Goal: Information Seeking & Learning: Learn about a topic

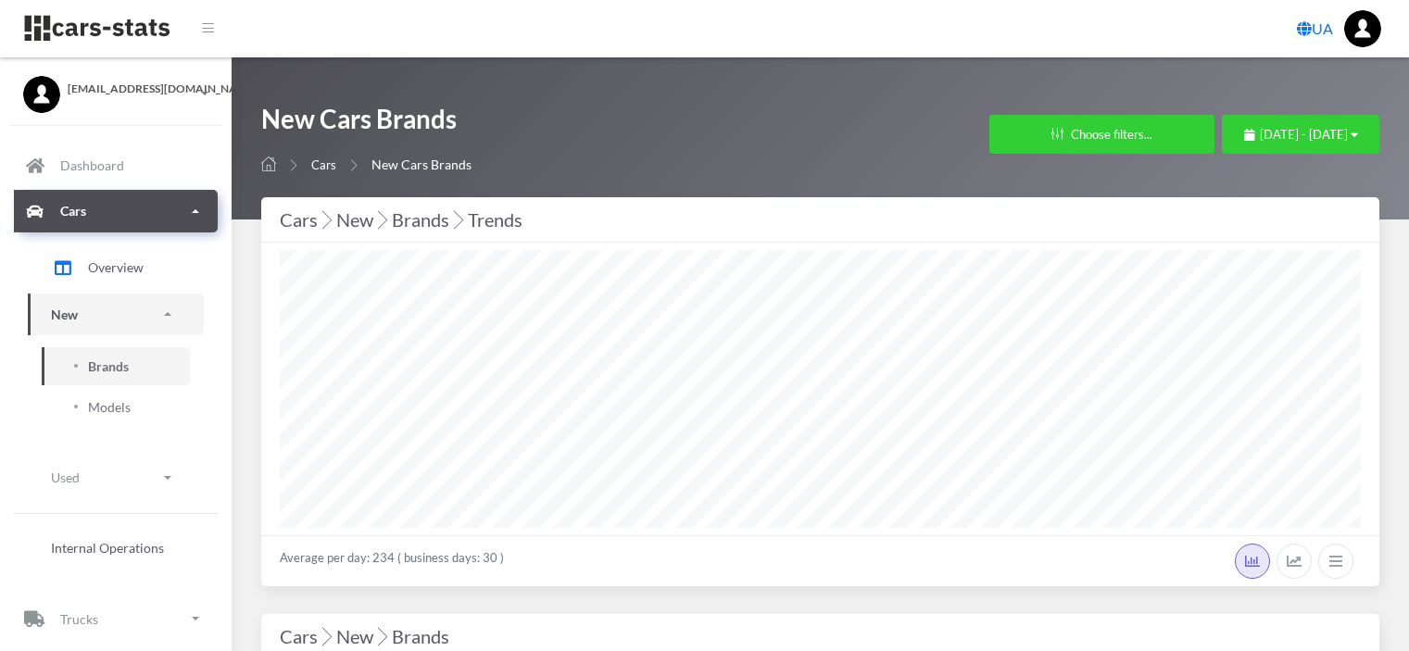
select select "25"
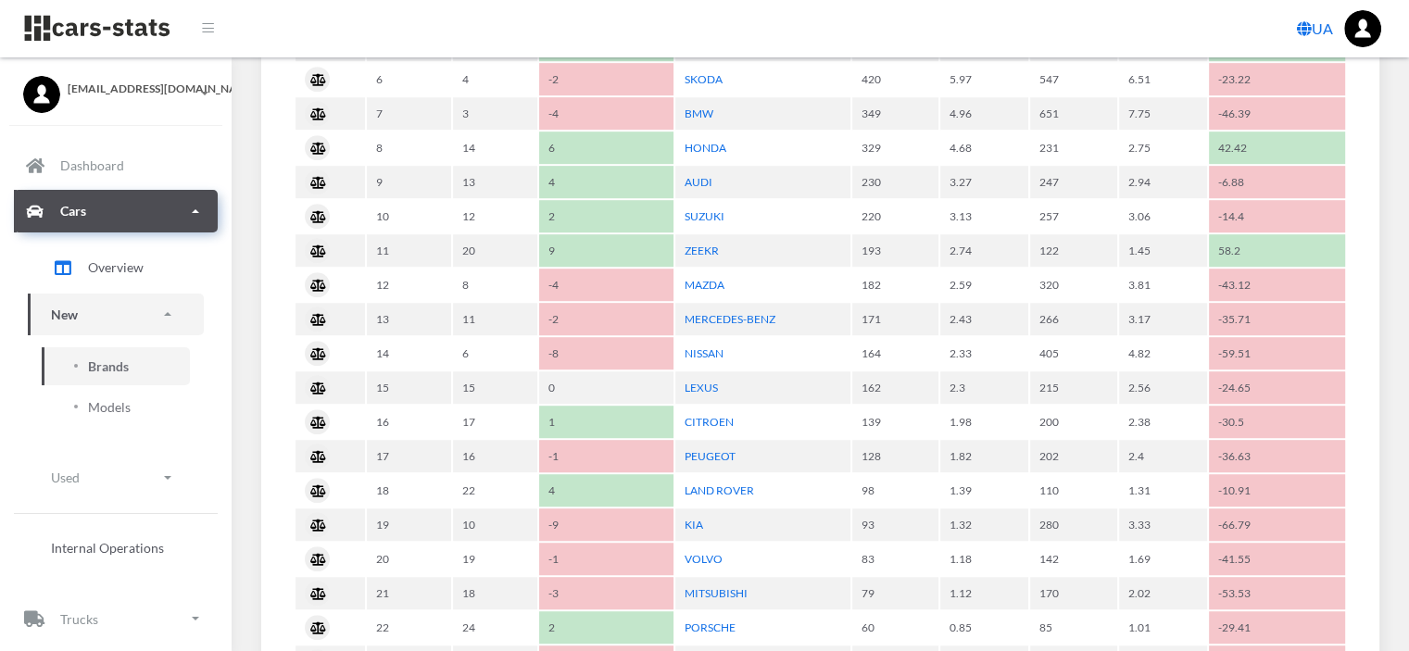
scroll to position [1112, 0]
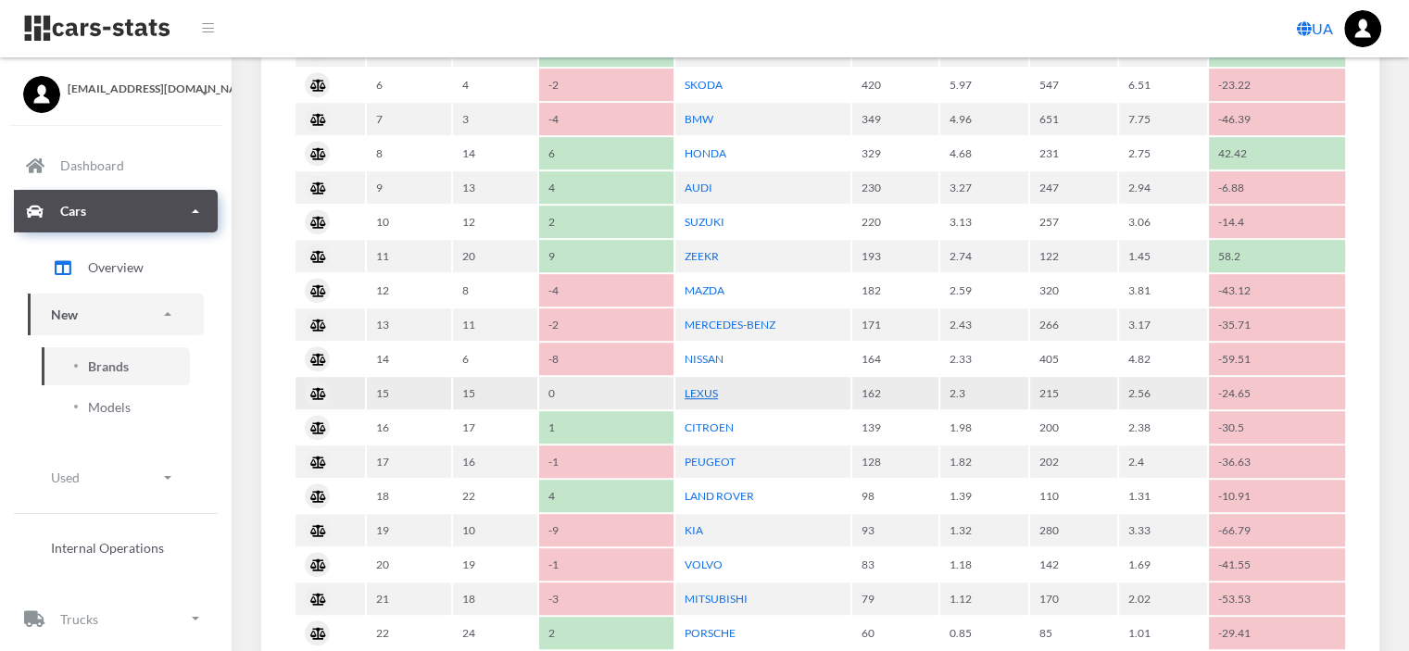
click at [713, 387] on link "LEXUS" at bounding box center [701, 393] width 33 height 14
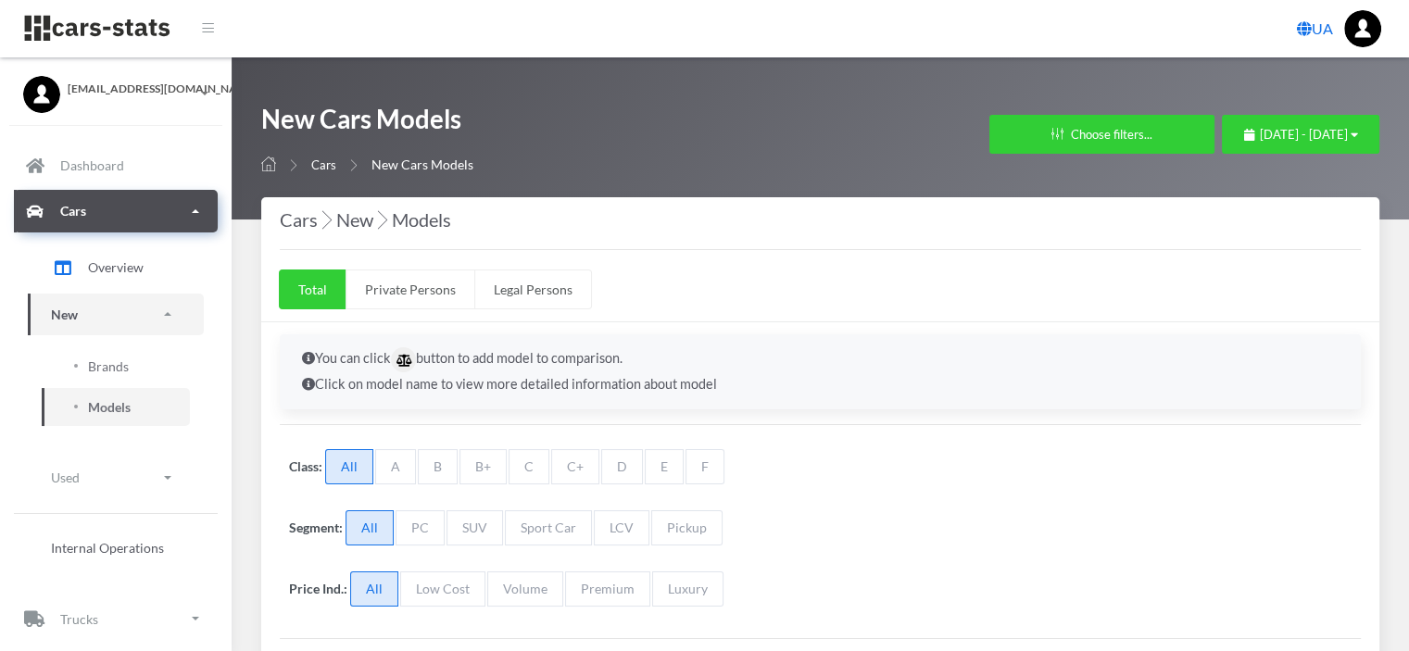
select select "25"
select select "LEXUS"
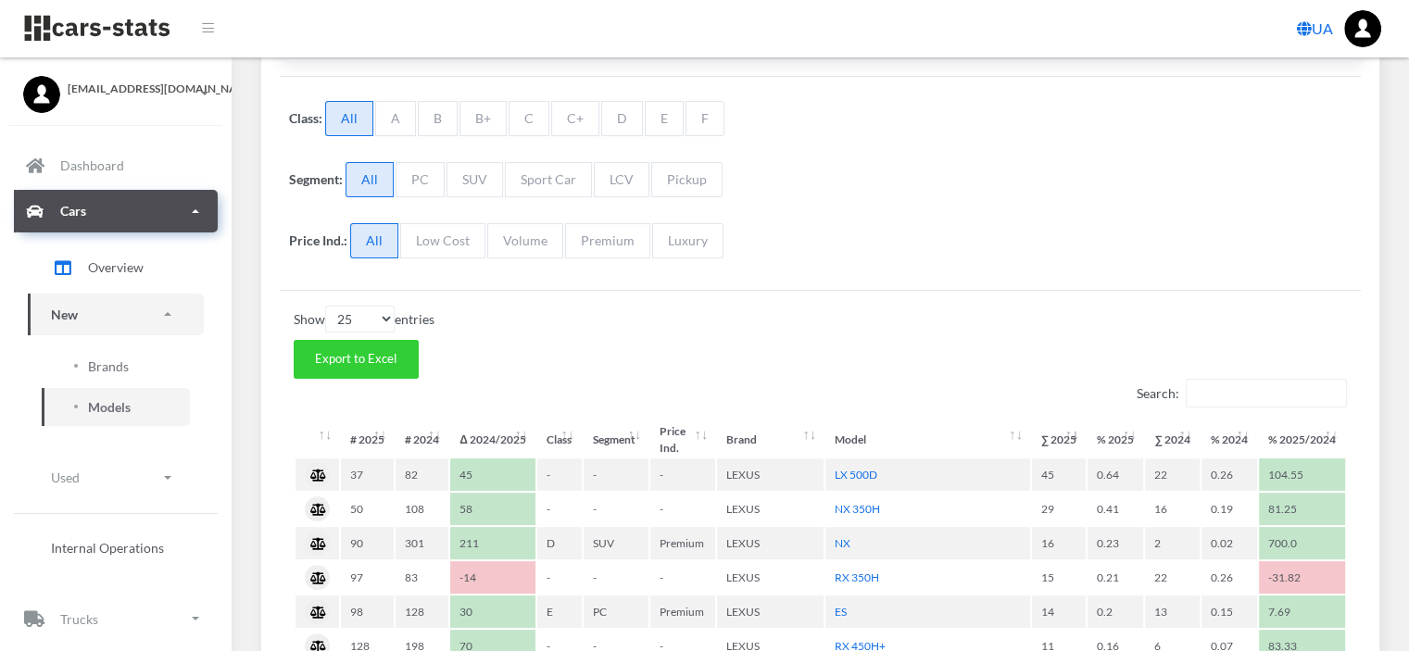
scroll to position [463, 0]
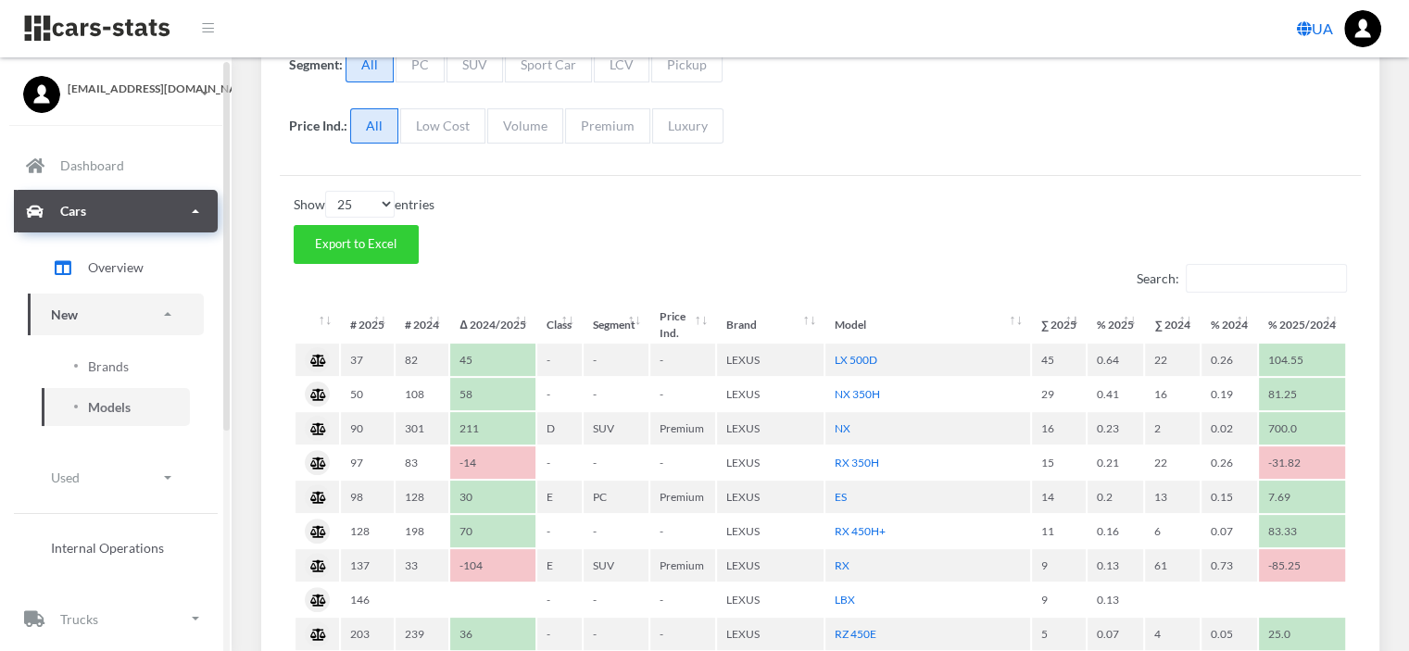
click at [101, 307] on link "New" at bounding box center [116, 315] width 176 height 42
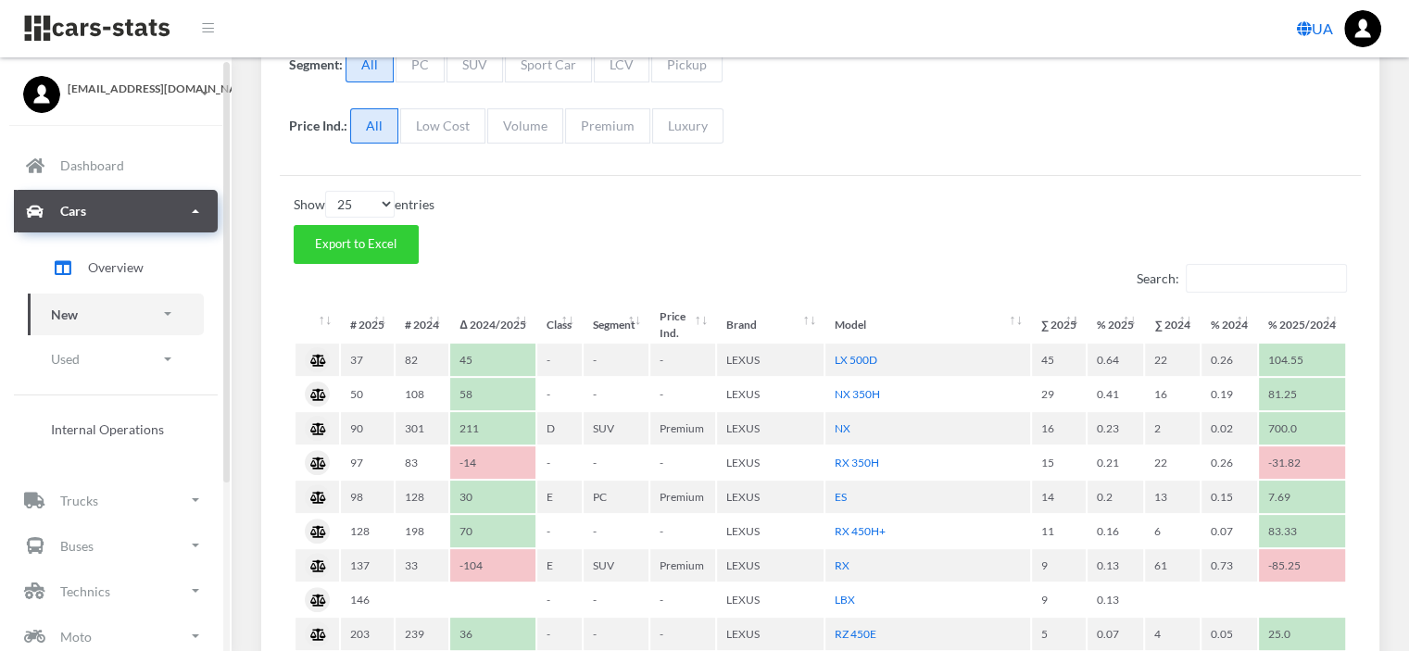
click at [101, 307] on link "New" at bounding box center [116, 315] width 176 height 42
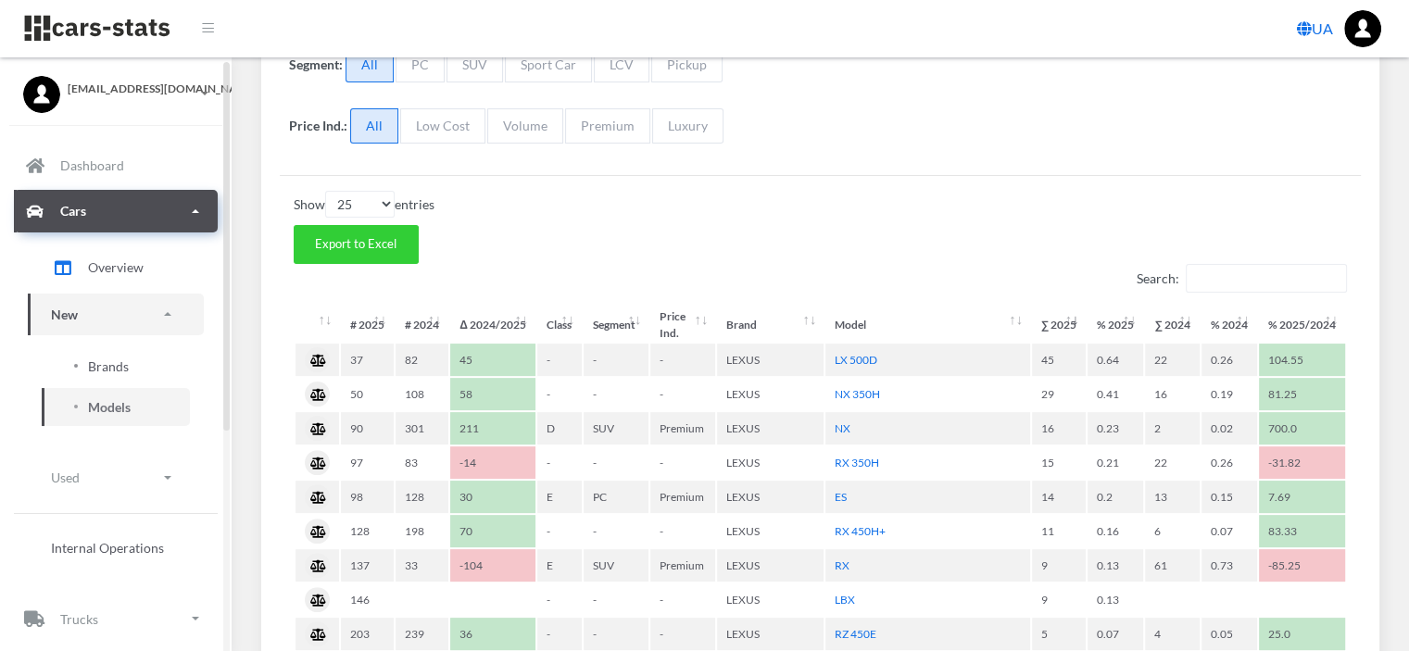
click at [102, 367] on span "Brands" at bounding box center [108, 366] width 41 height 19
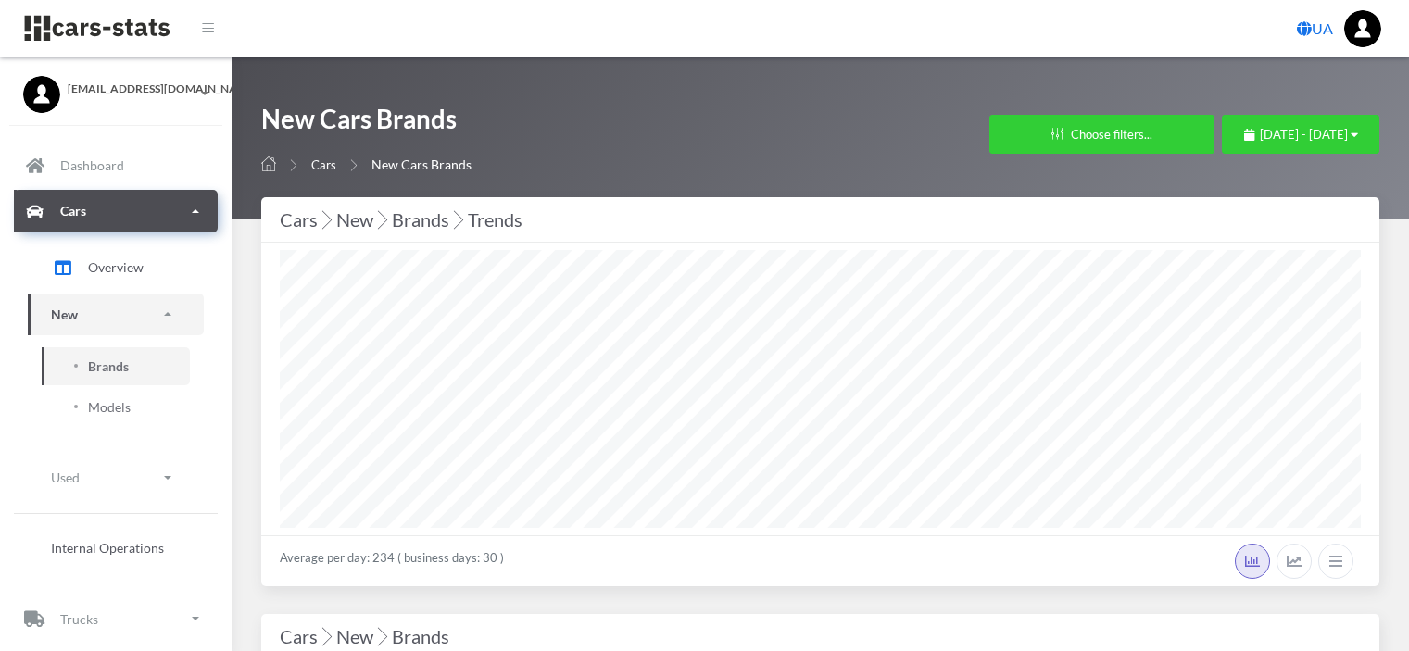
select select "25"
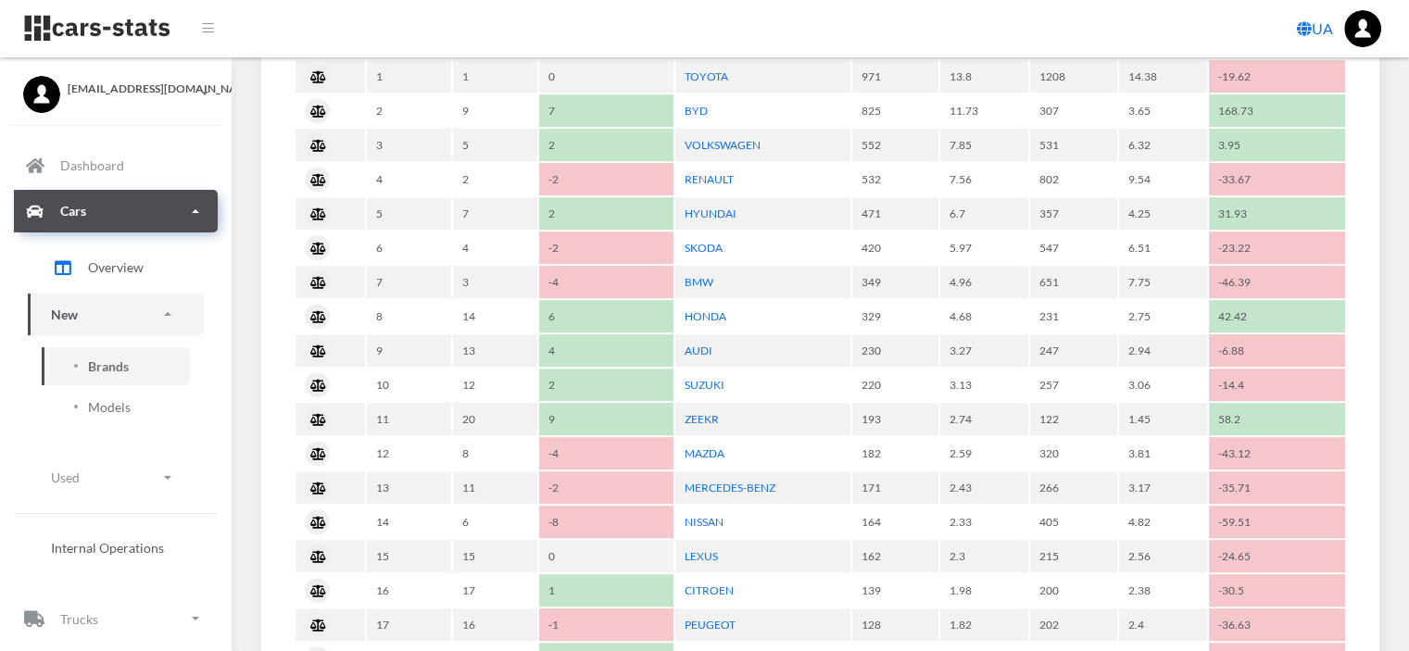
scroll to position [1019, 0]
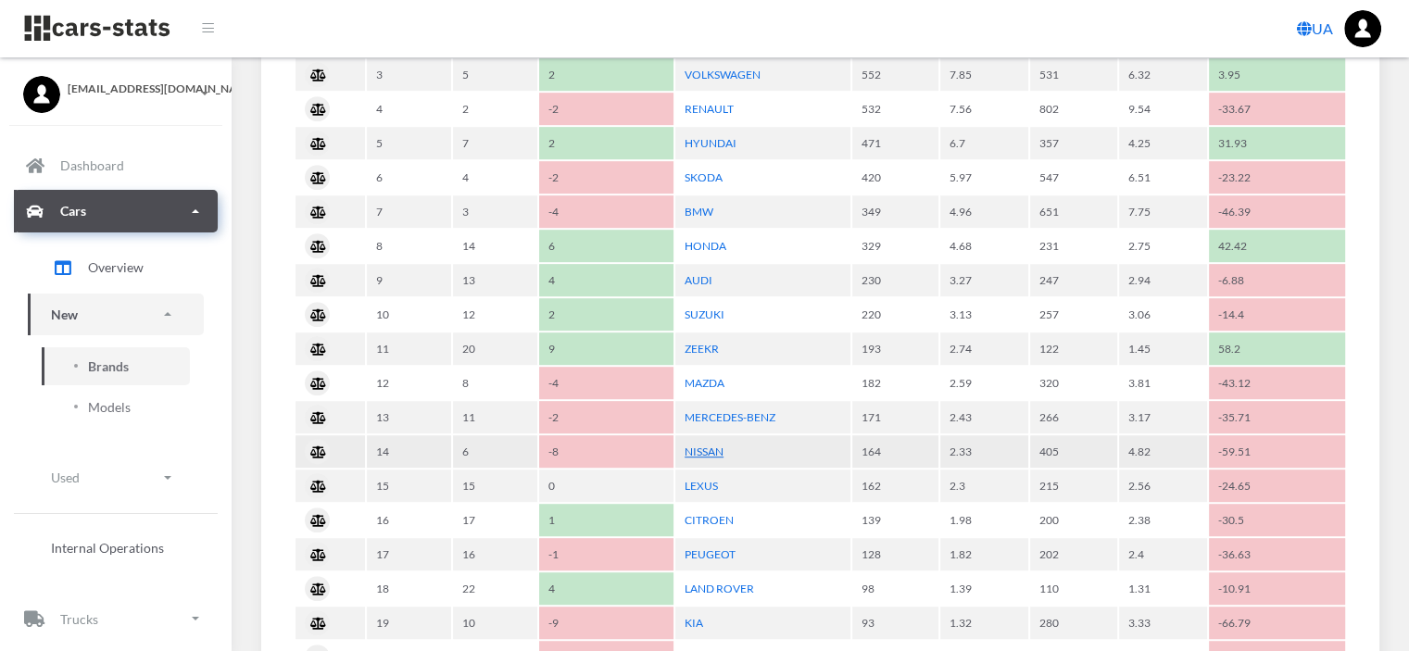
click at [709, 445] on link "NISSAN" at bounding box center [704, 452] width 39 height 14
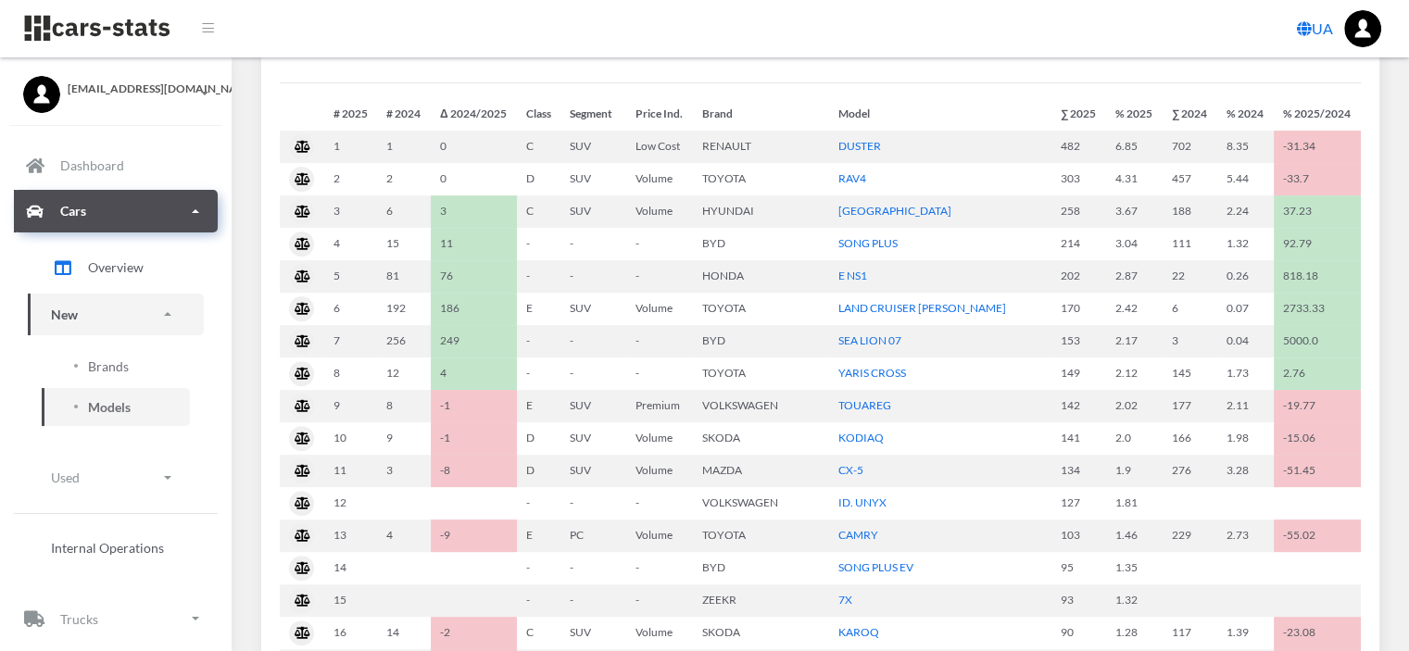
scroll to position [557, 0]
select select "25"
select select "NISSAN"
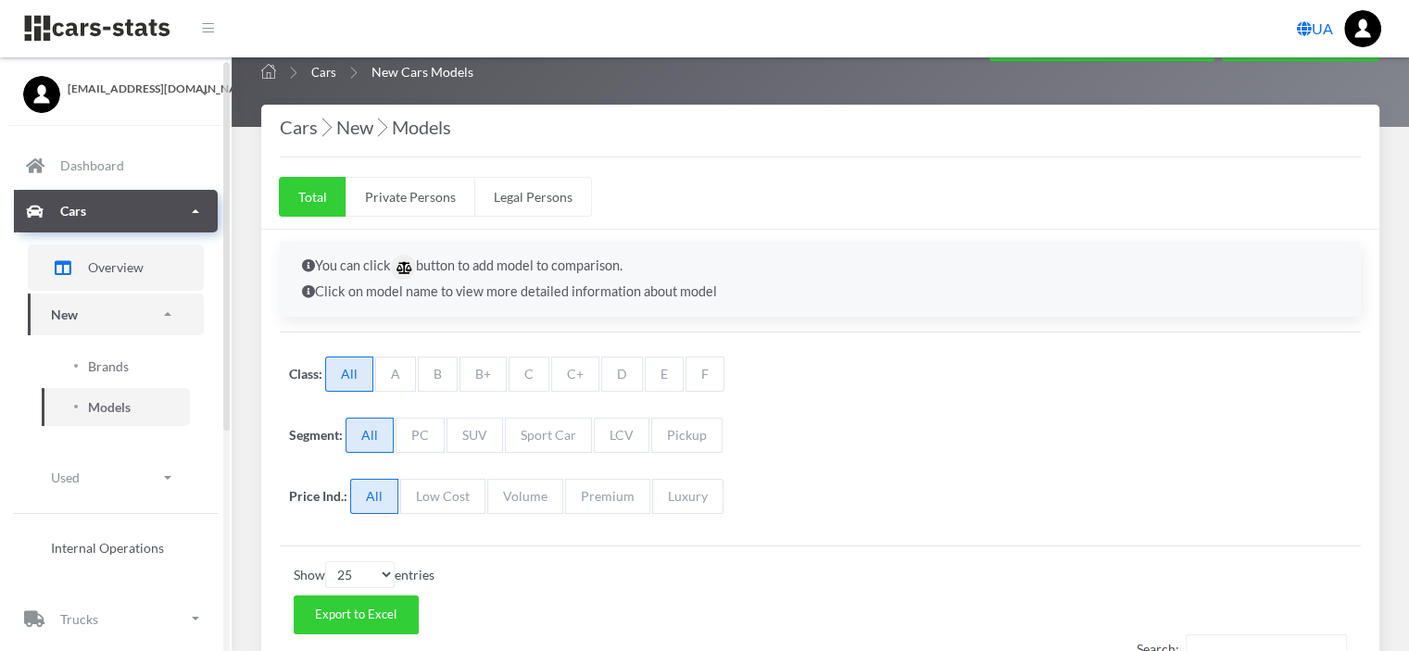
scroll to position [14, 14]
click at [106, 262] on span "Overview" at bounding box center [116, 267] width 56 height 19
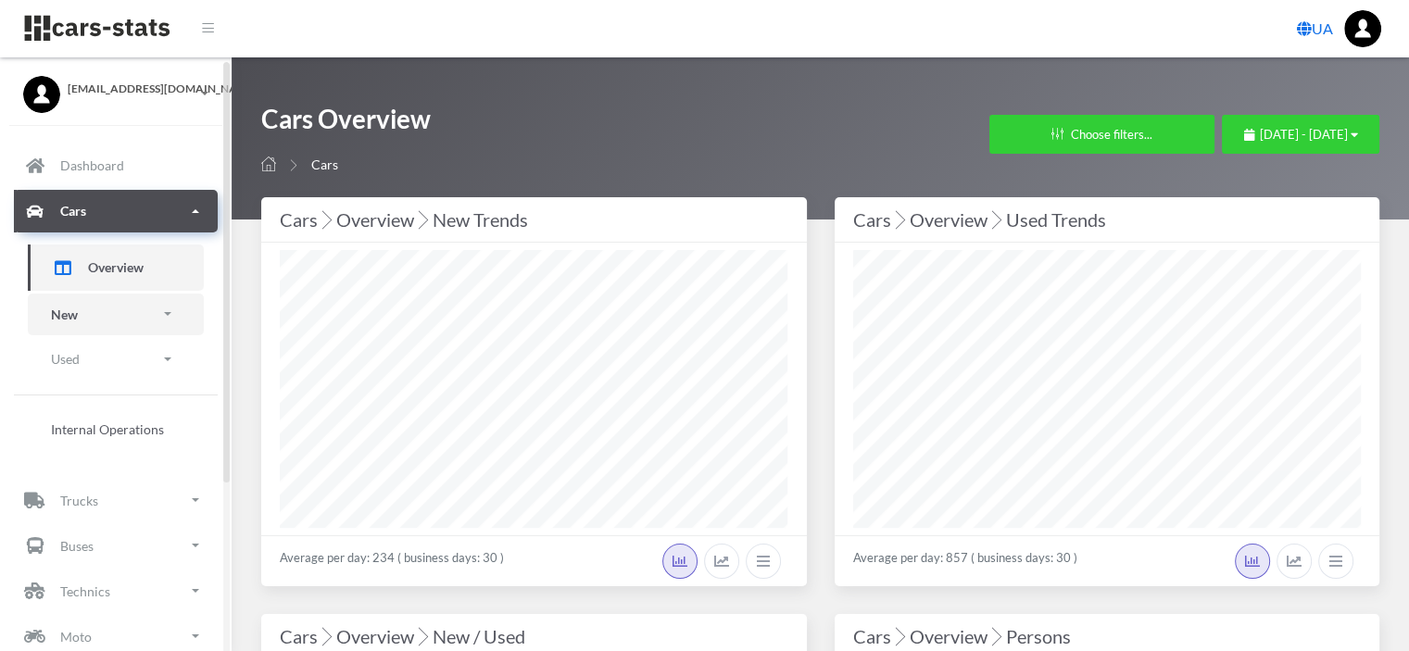
click at [83, 321] on link "New" at bounding box center [116, 315] width 176 height 42
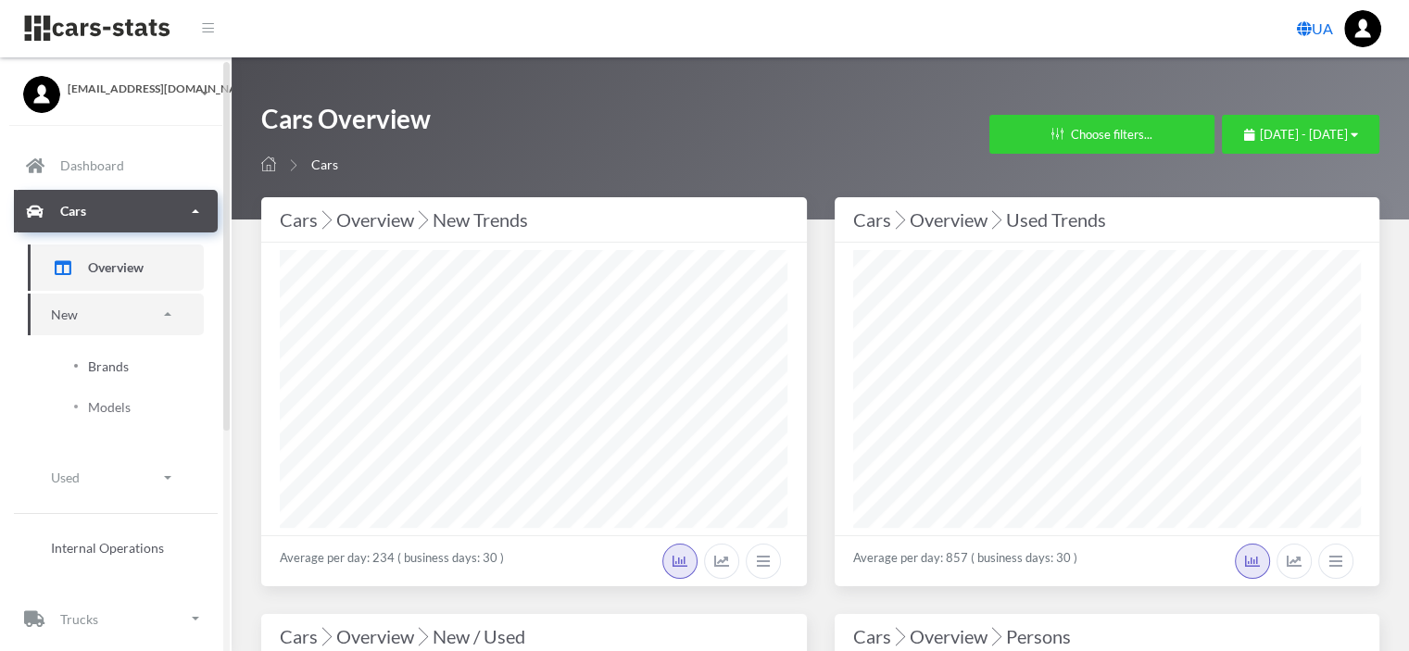
click at [103, 369] on span "Brands" at bounding box center [108, 366] width 41 height 19
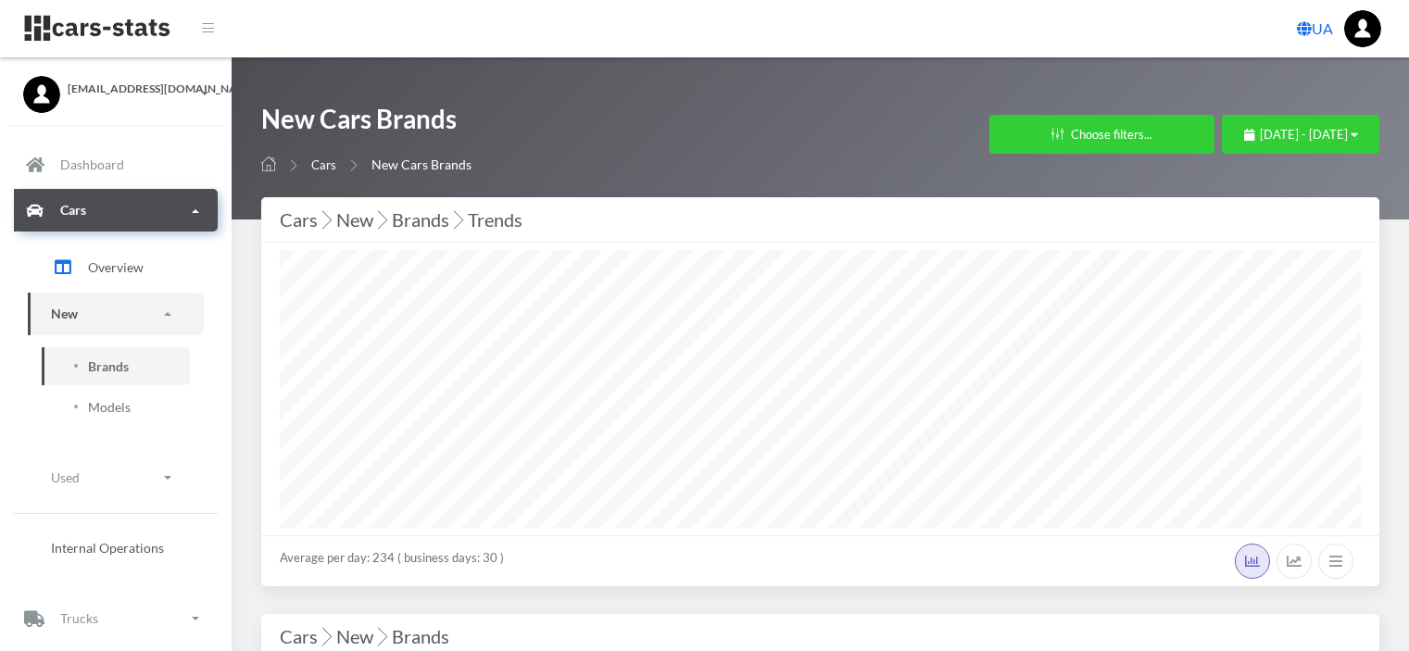
select select "25"
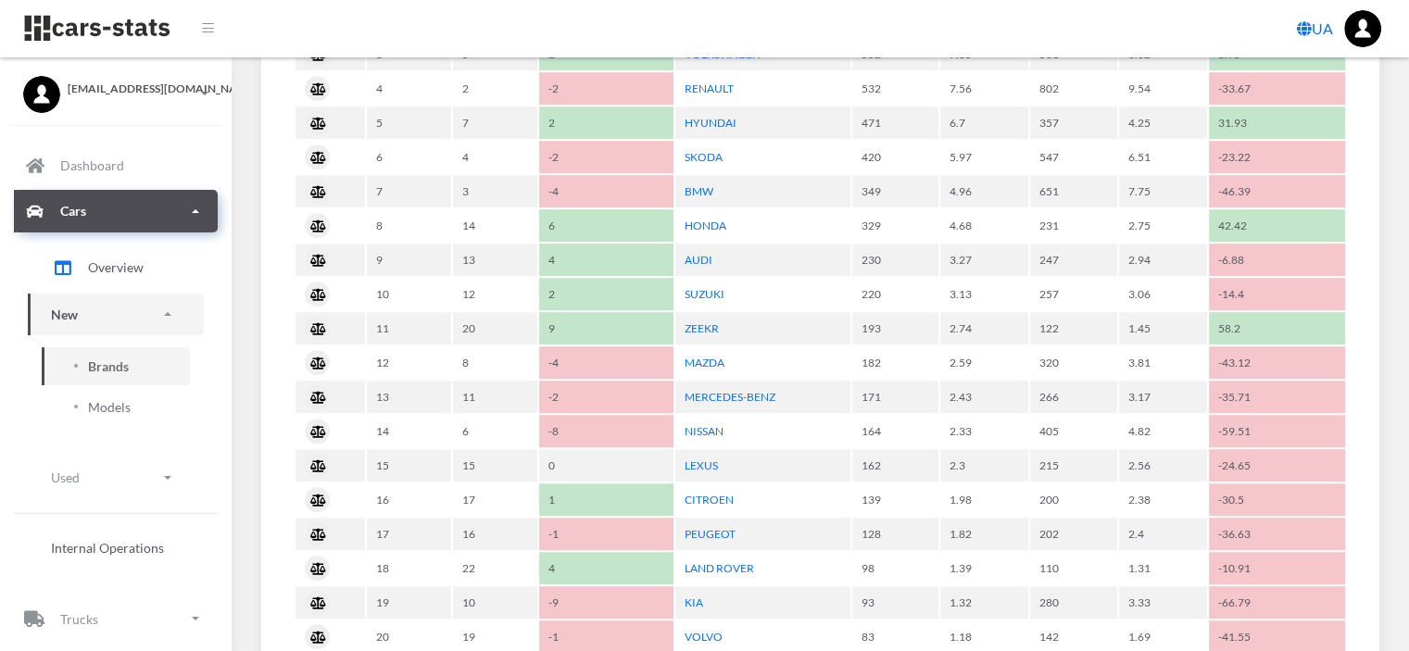
scroll to position [1112, 0]
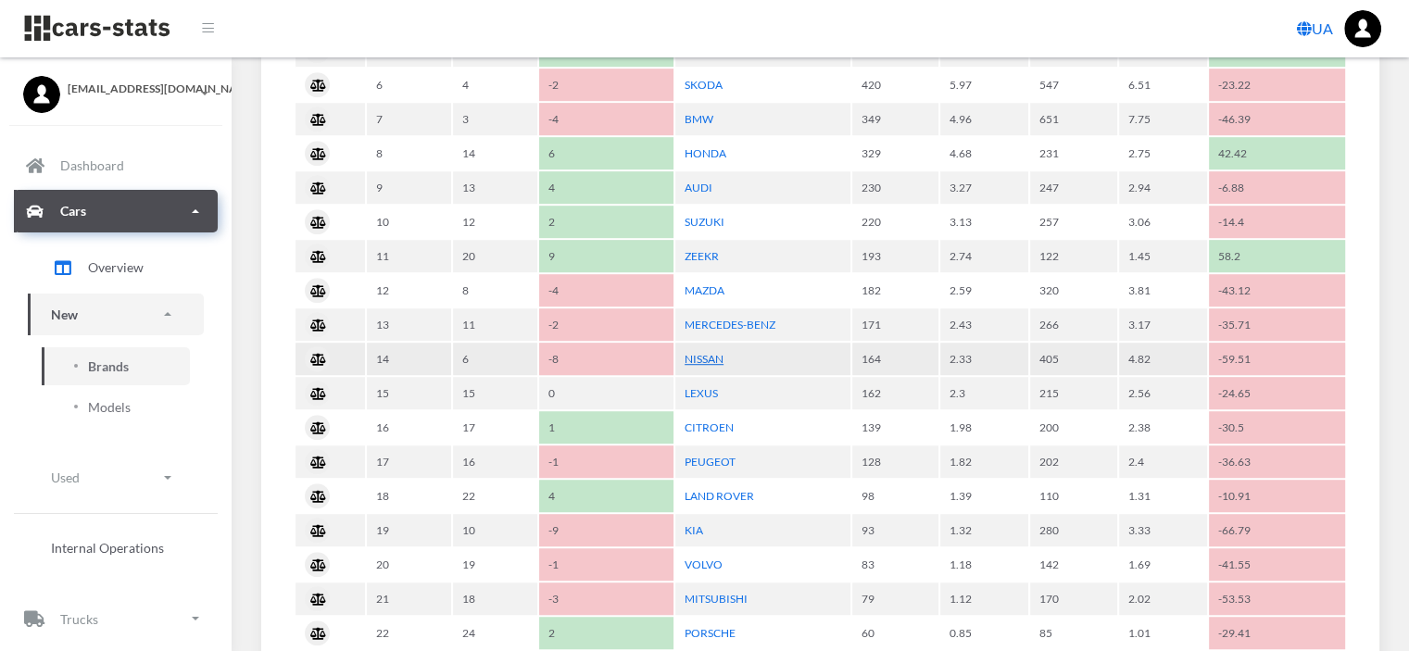
click at [703, 352] on link "NISSAN" at bounding box center [704, 359] width 39 height 14
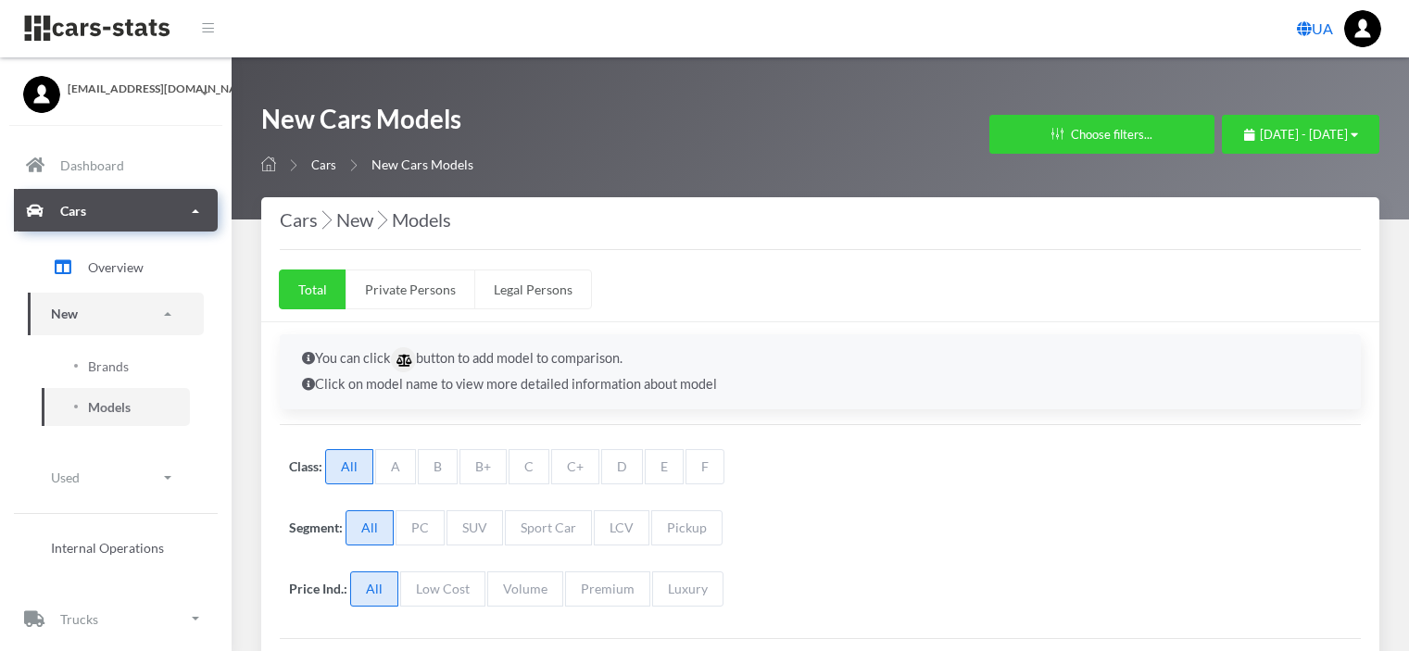
select select "25"
select select "NISSAN"
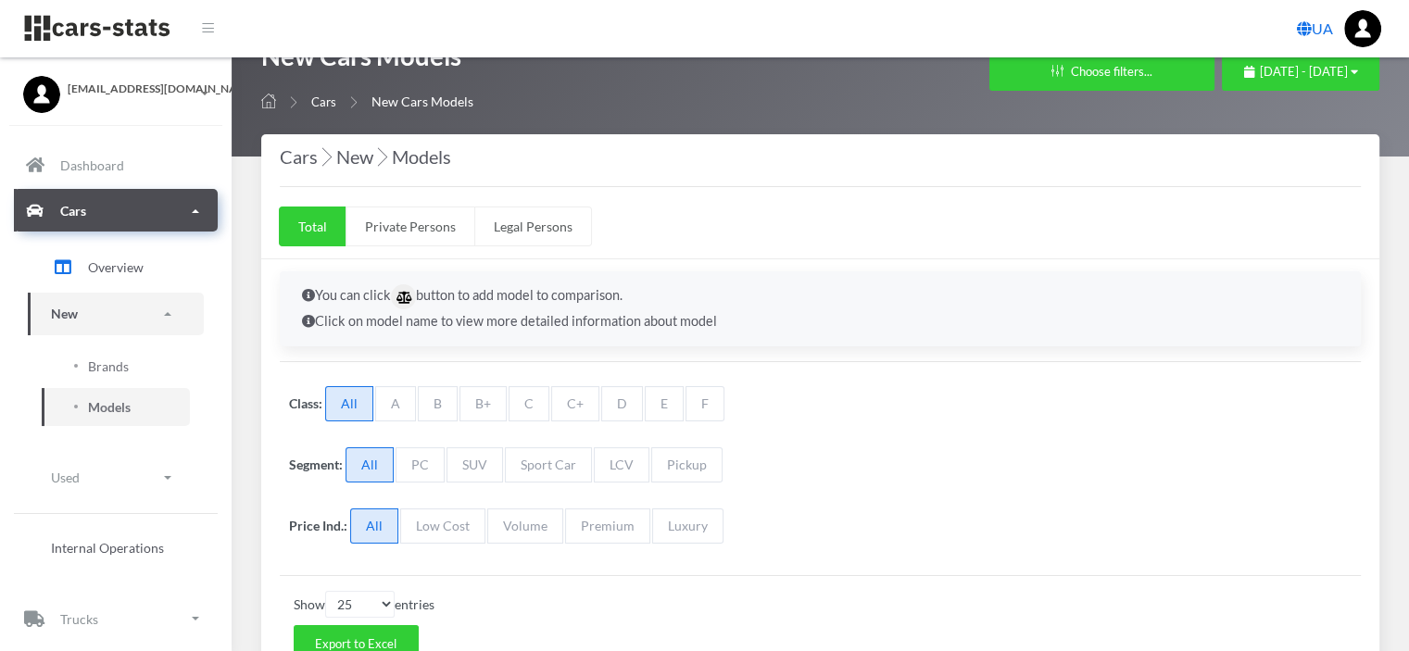
scroll to position [556, 0]
